Goal: Information Seeking & Learning: Learn about a topic

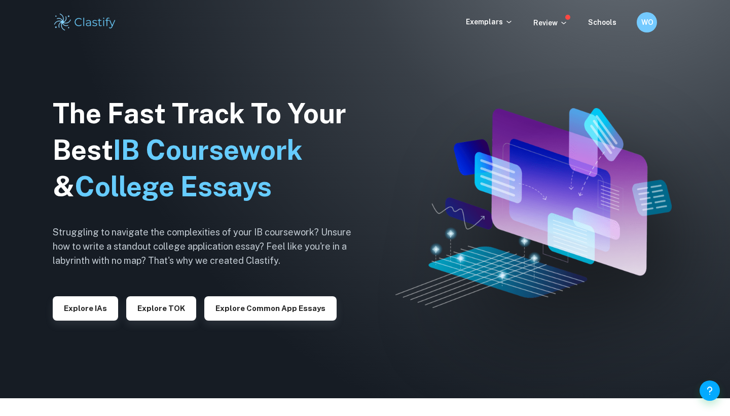
scroll to position [20, 0]
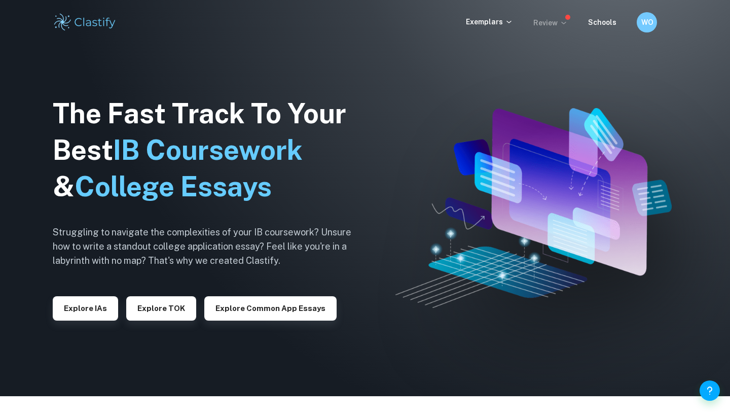
click at [556, 22] on p "Review" at bounding box center [550, 22] width 34 height 11
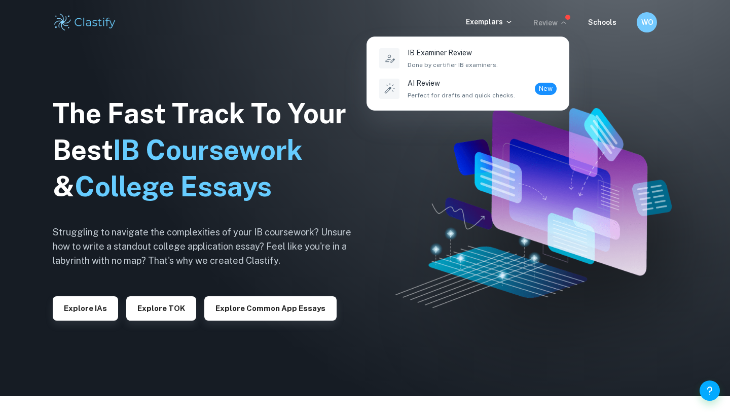
click at [557, 154] on div at bounding box center [365, 208] width 730 height 416
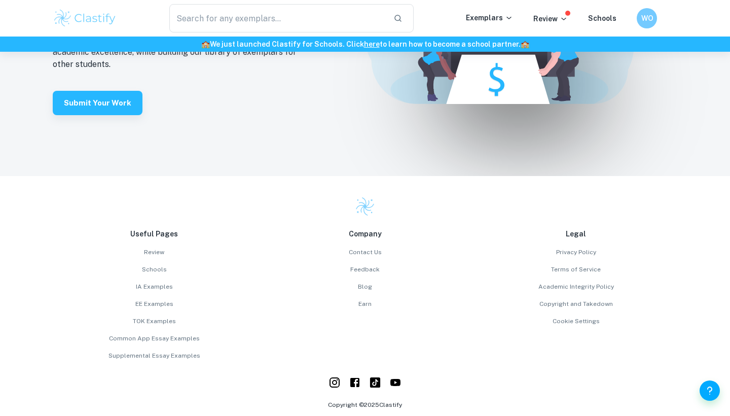
scroll to position [2218, 0]
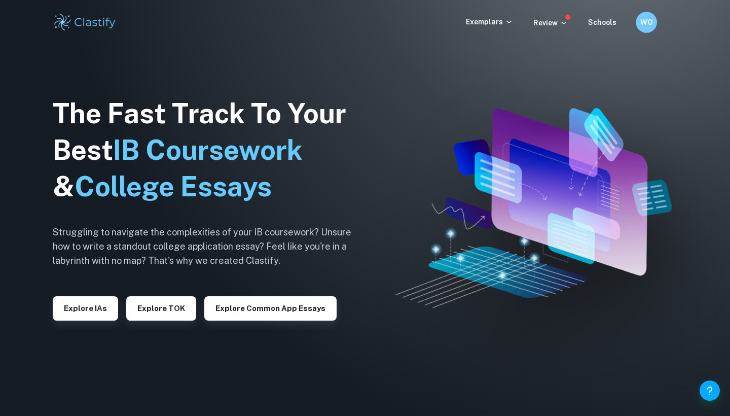
click at [642, 27] on h6 "WO" at bounding box center [646, 23] width 12 height 12
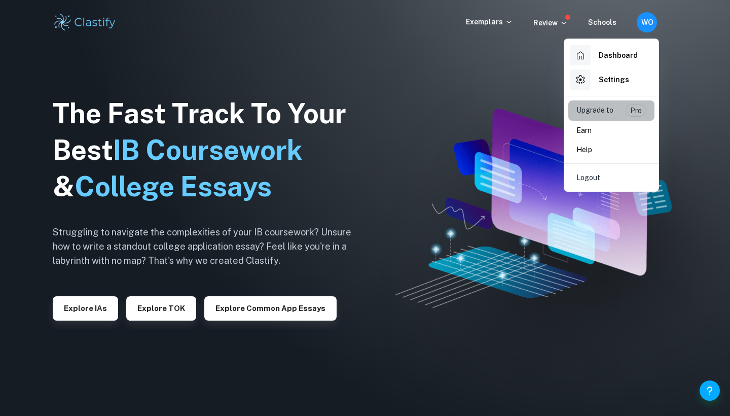
click at [593, 113] on p "Upgrade to" at bounding box center [595, 110] width 37 height 12
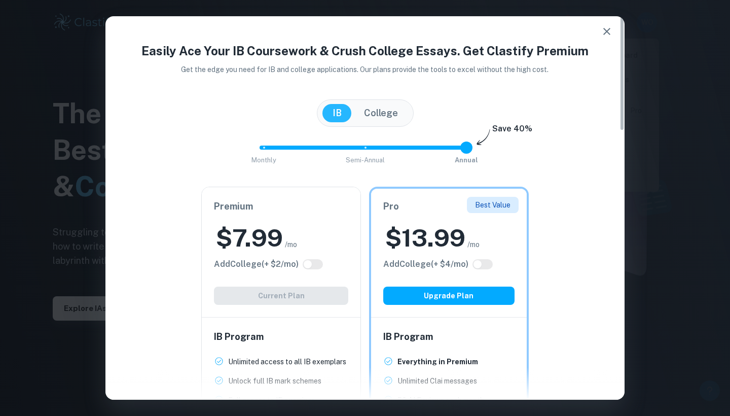
click at [383, 116] on button "College" at bounding box center [381, 113] width 54 height 18
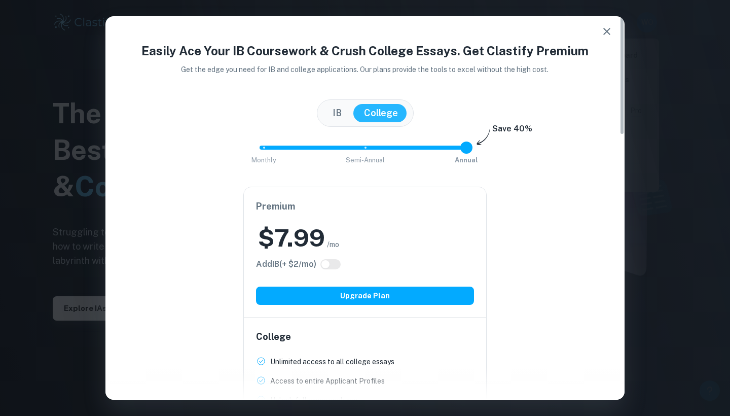
click at [345, 104] on button "IB" at bounding box center [337, 113] width 29 height 18
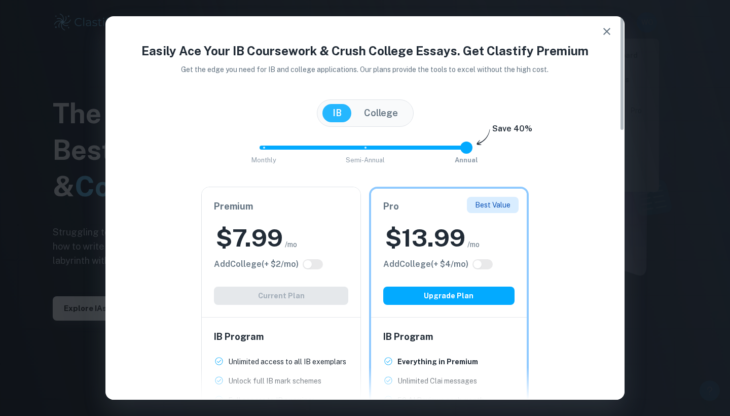
click at [606, 30] on icon "button" at bounding box center [606, 31] width 7 height 7
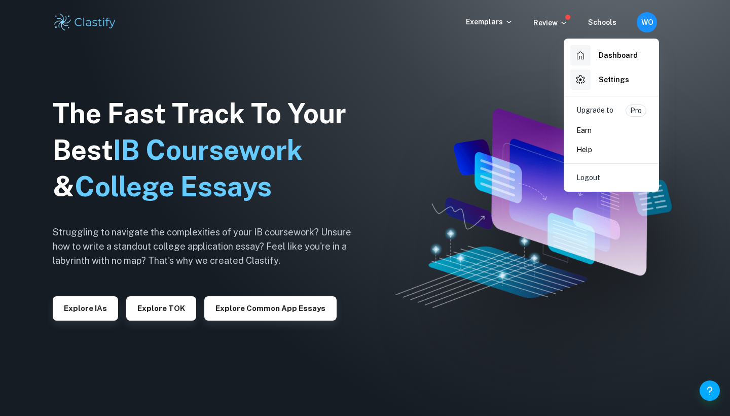
click at [561, 25] on div at bounding box center [365, 208] width 730 height 416
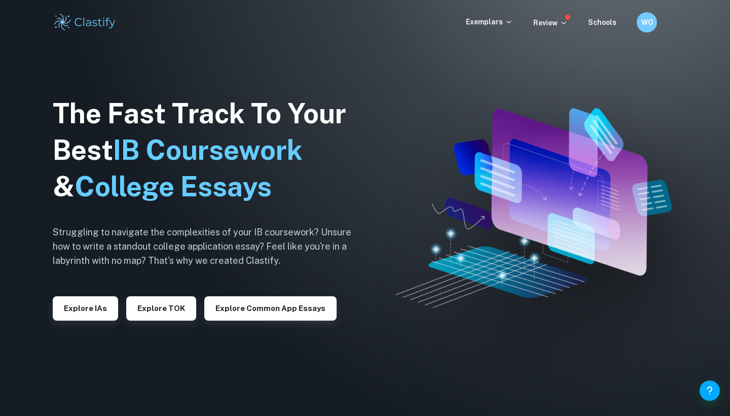
click at [560, 25] on p "Review" at bounding box center [550, 22] width 34 height 11
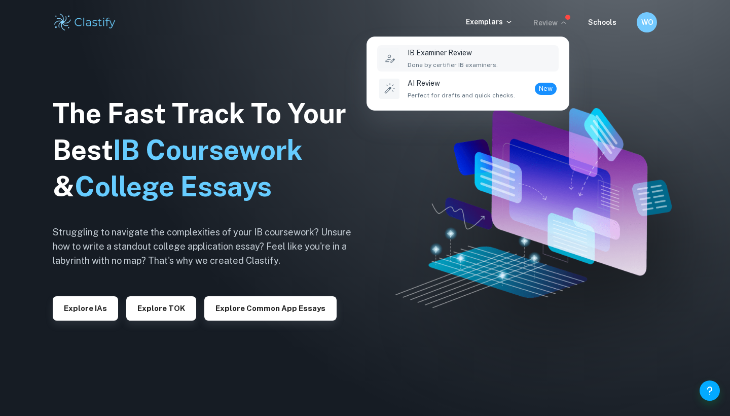
click at [463, 55] on p "IB Examiner Review" at bounding box center [453, 52] width 90 height 11
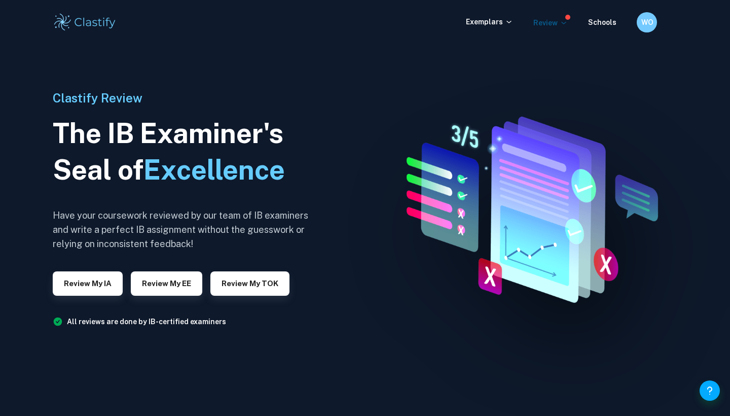
click at [551, 22] on p "Review" at bounding box center [550, 22] width 34 height 11
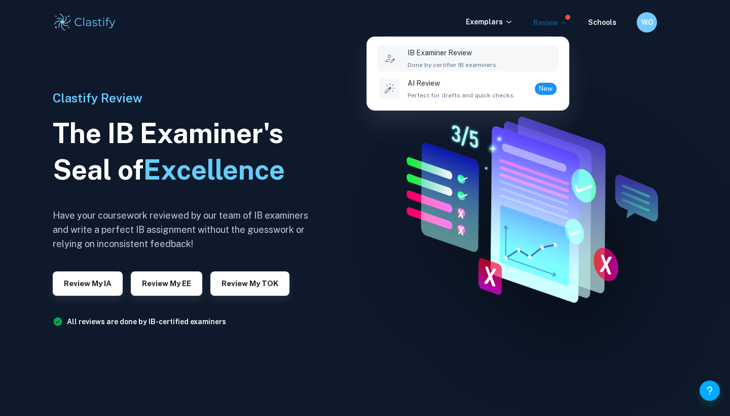
click at [501, 49] on div "IB Examiner Review Done by certifier IB examiners." at bounding box center [482, 58] width 149 height 22
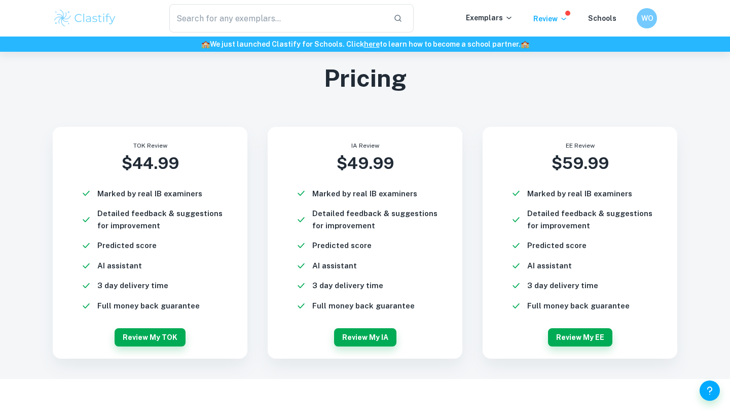
scroll to position [2406, 0]
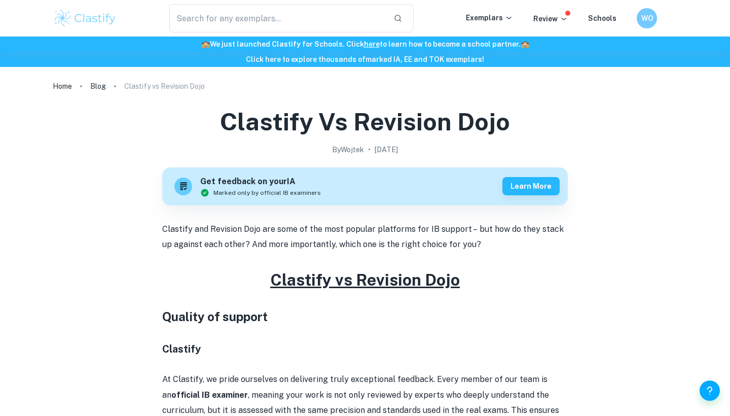
scroll to position [55, 0]
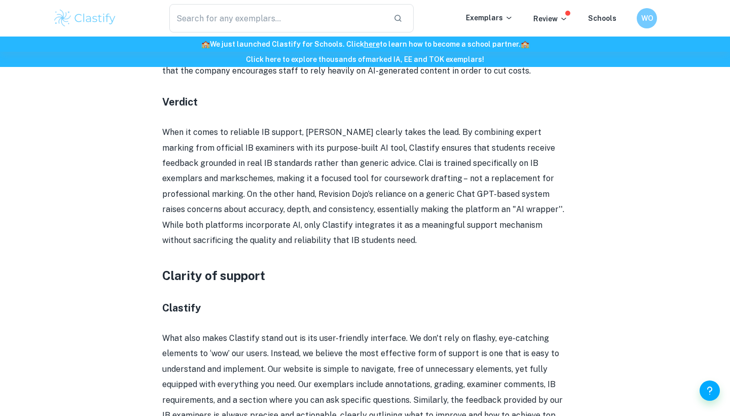
scroll to position [1081, 0]
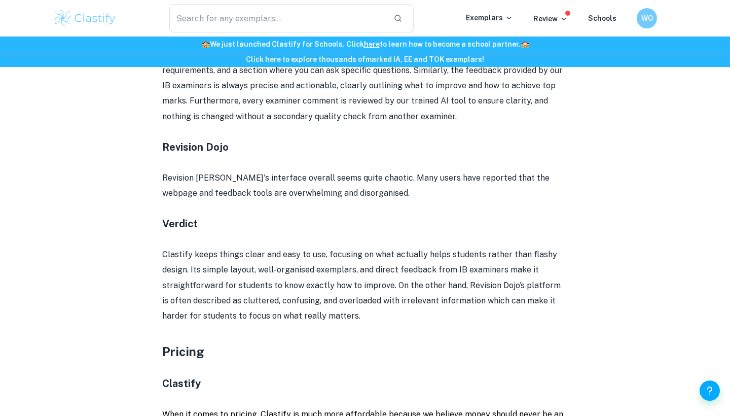
scroll to position [1549, 0]
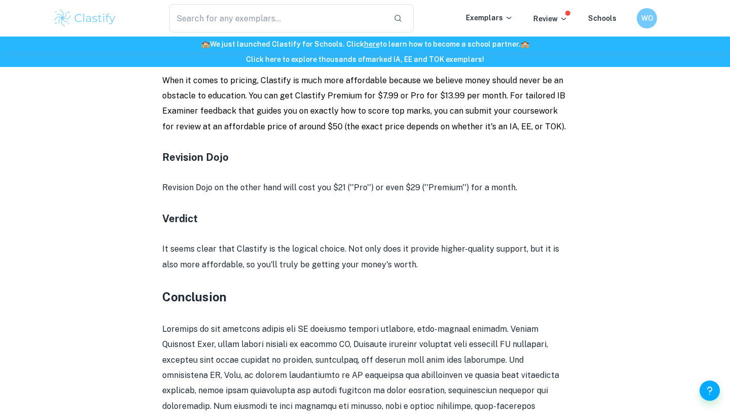
scroll to position [1848, 0]
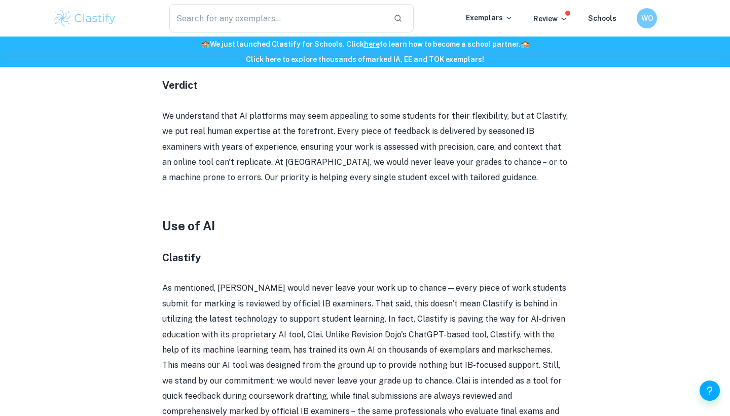
scroll to position [370, 0]
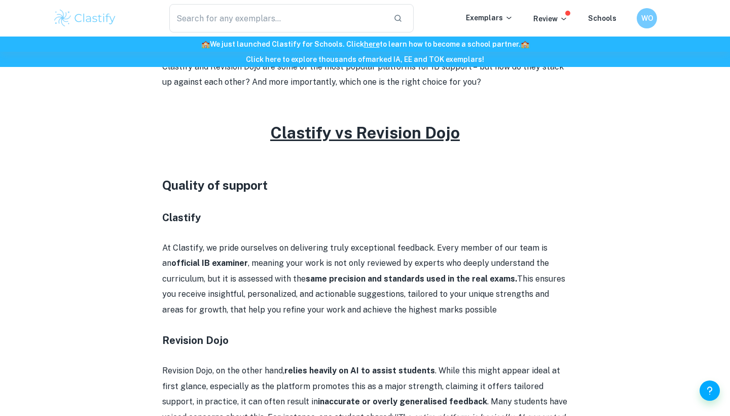
scroll to position [161, 0]
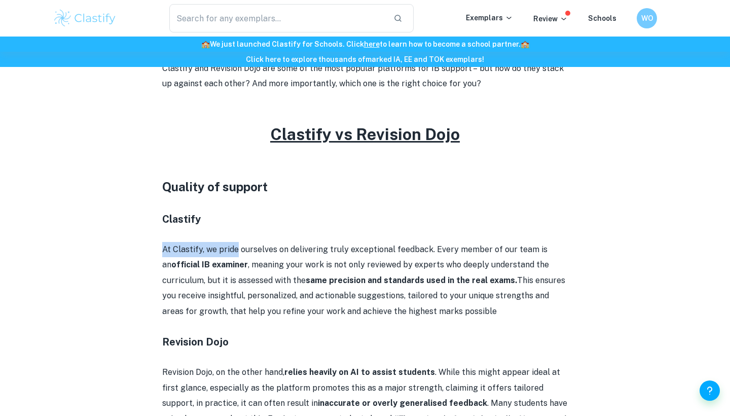
drag, startPoint x: 163, startPoint y: 248, endPoint x: 238, endPoint y: 248, distance: 75.6
click at [238, 248] on p "At Clastify, we pride ourselves on delivering truly exceptional feedback. Every…" at bounding box center [365, 280] width 406 height 77
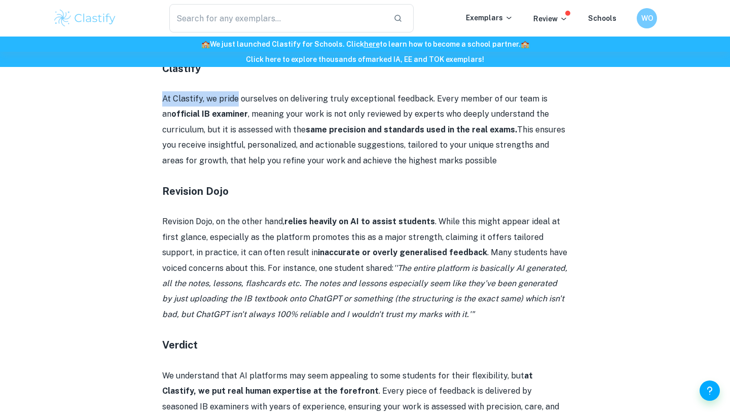
scroll to position [312, 0]
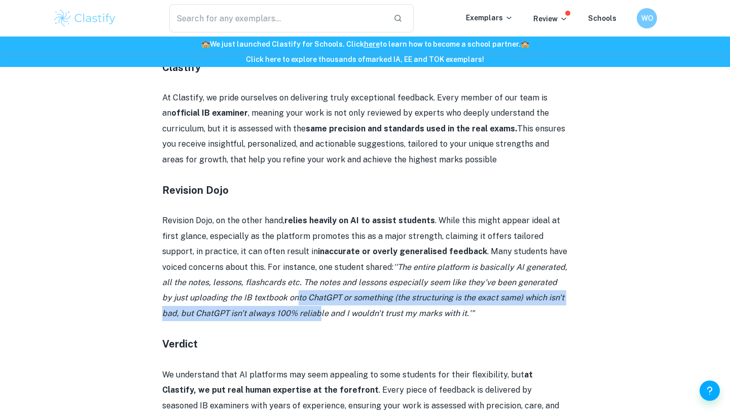
drag, startPoint x: 270, startPoint y: 294, endPoint x: 300, endPoint y: 308, distance: 32.7
click at [300, 308] on icon "''The entire platform is basically AI generated, all the notes, lessons, flashc…" at bounding box center [364, 290] width 405 height 56
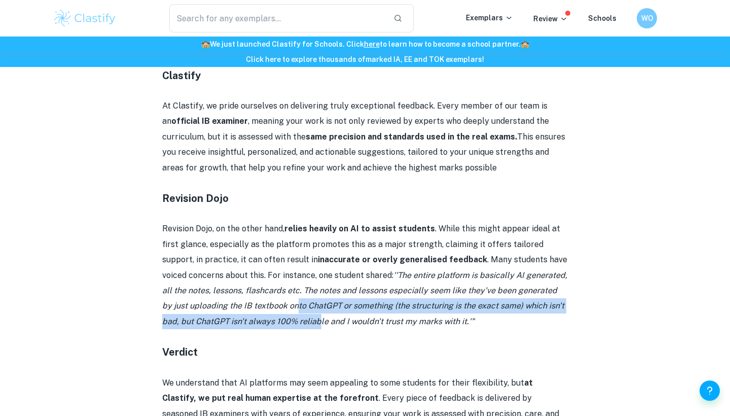
scroll to position [307, 0]
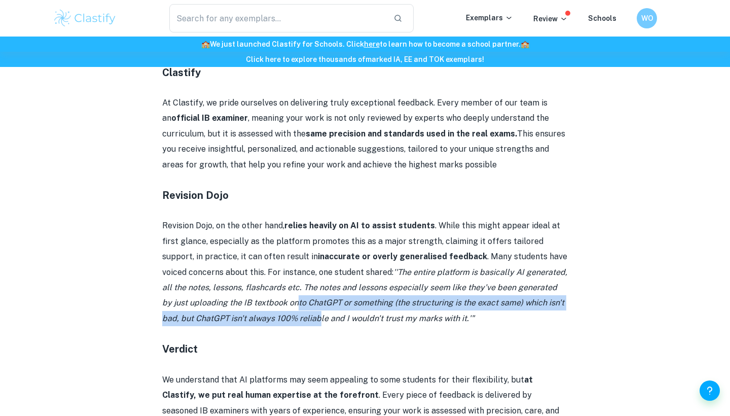
click at [407, 287] on icon "''The entire platform is basically AI generated, all the notes, lessons, flashc…" at bounding box center [364, 295] width 405 height 56
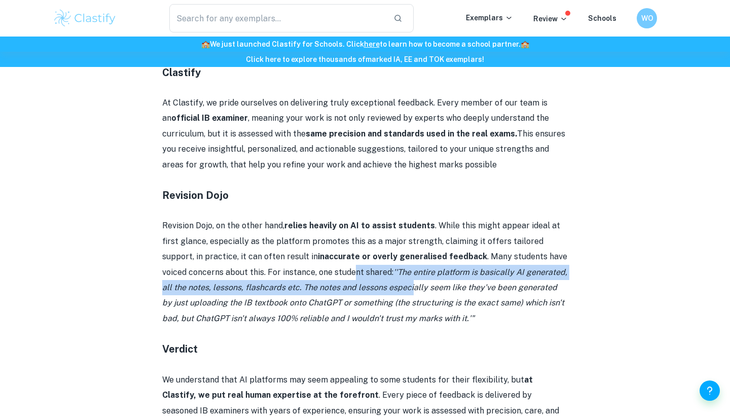
drag, startPoint x: 329, startPoint y: 268, endPoint x: 386, endPoint y: 287, distance: 60.3
click at [386, 287] on p "Revision Dojo, on the other hand, relies heavily on AI to assist students . Whi…" at bounding box center [365, 272] width 406 height 108
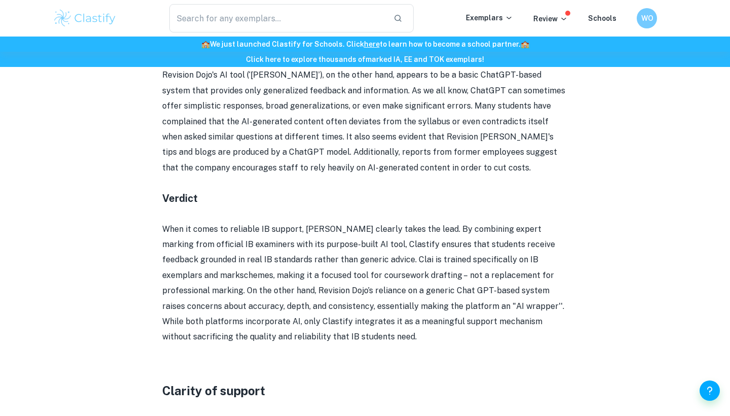
scroll to position [1002, 0]
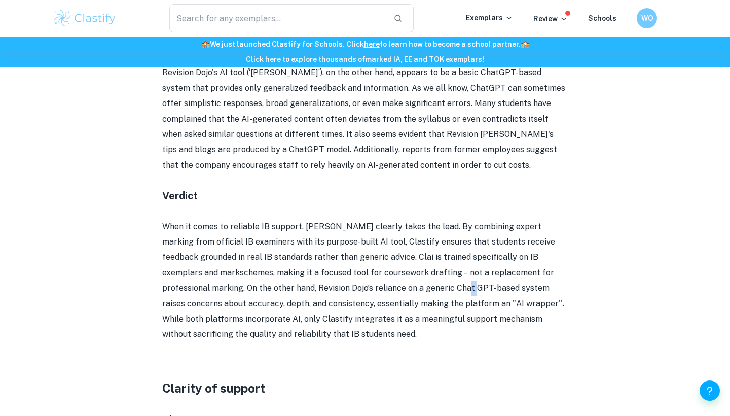
drag, startPoint x: 428, startPoint y: 247, endPoint x: 420, endPoint y: 248, distance: 7.6
click at [420, 248] on p "When it comes to reliable IB support, Clastify clearly takes the lead. By combi…" at bounding box center [365, 280] width 406 height 123
click at [428, 249] on p "When it comes to reliable IB support, Clastify clearly takes the lead. By combi…" at bounding box center [365, 280] width 406 height 123
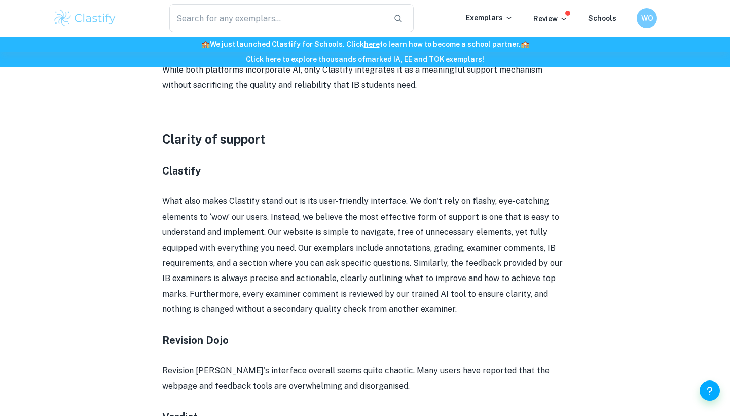
scroll to position [1280, 0]
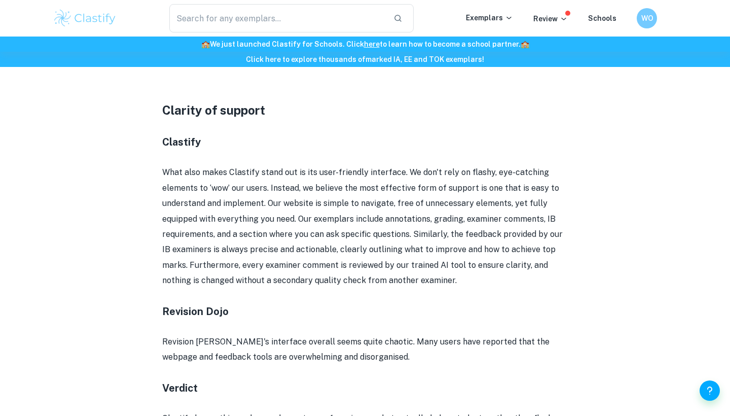
click at [454, 231] on p "What also makes Clastify stand out is its user-friendly interface. We don't rel…" at bounding box center [365, 226] width 406 height 123
drag, startPoint x: 454, startPoint y: 233, endPoint x: 405, endPoint y: 239, distance: 49.5
click at [405, 239] on p "What also makes Clastify stand out is its user-friendly interface. We don't rel…" at bounding box center [365, 226] width 406 height 123
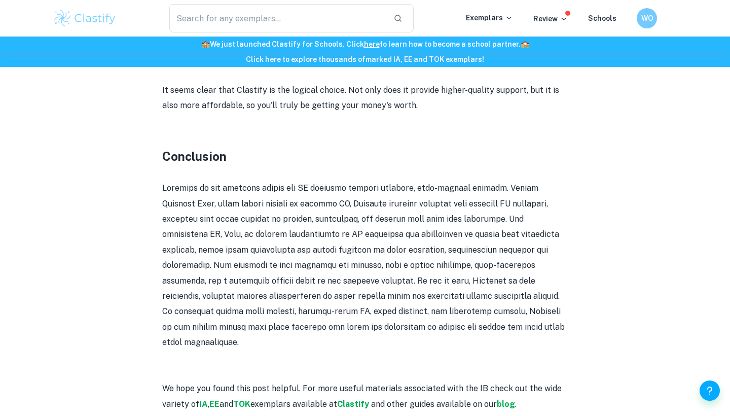
scroll to position [1956, 0]
